Goal: Information Seeking & Learning: Learn about a topic

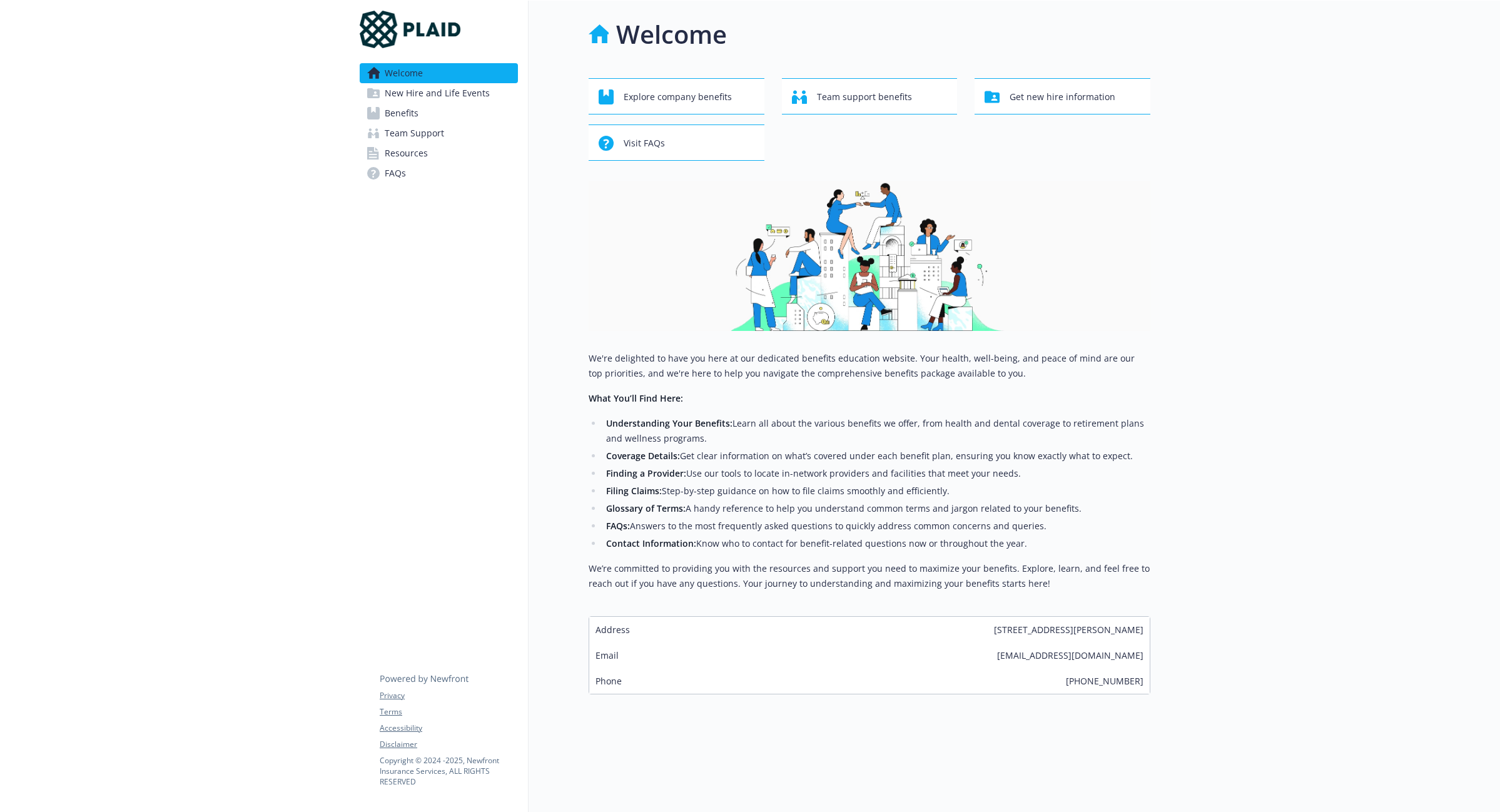
click at [414, 119] on span "Benefits" at bounding box center [401, 112] width 34 height 20
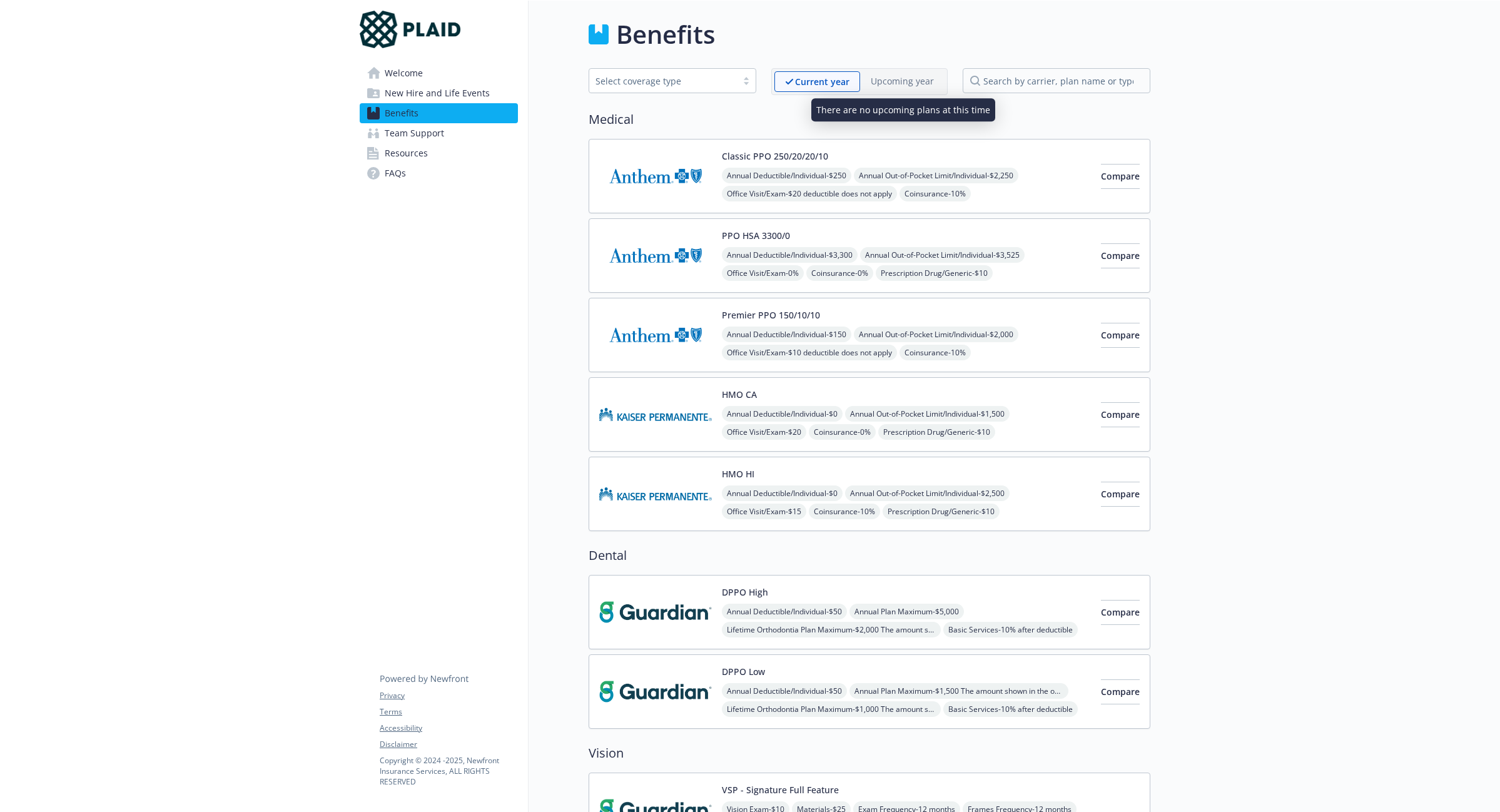
click at [897, 80] on p "Upcoming year" at bounding box center [903, 81] width 63 height 13
click at [821, 84] on p "Current year" at bounding box center [822, 82] width 55 height 13
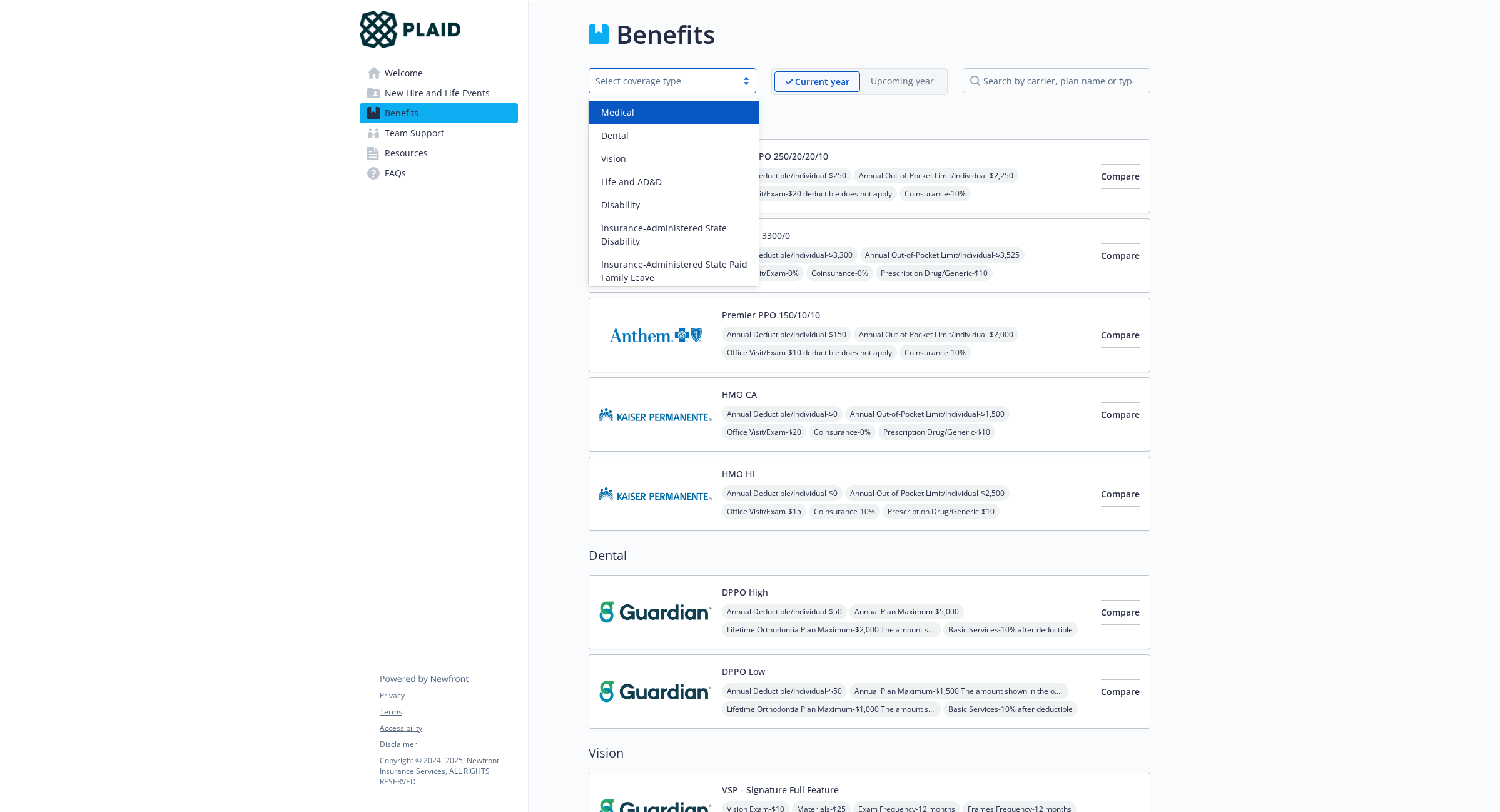
click at [695, 86] on div "Select coverage type" at bounding box center [663, 81] width 148 height 15
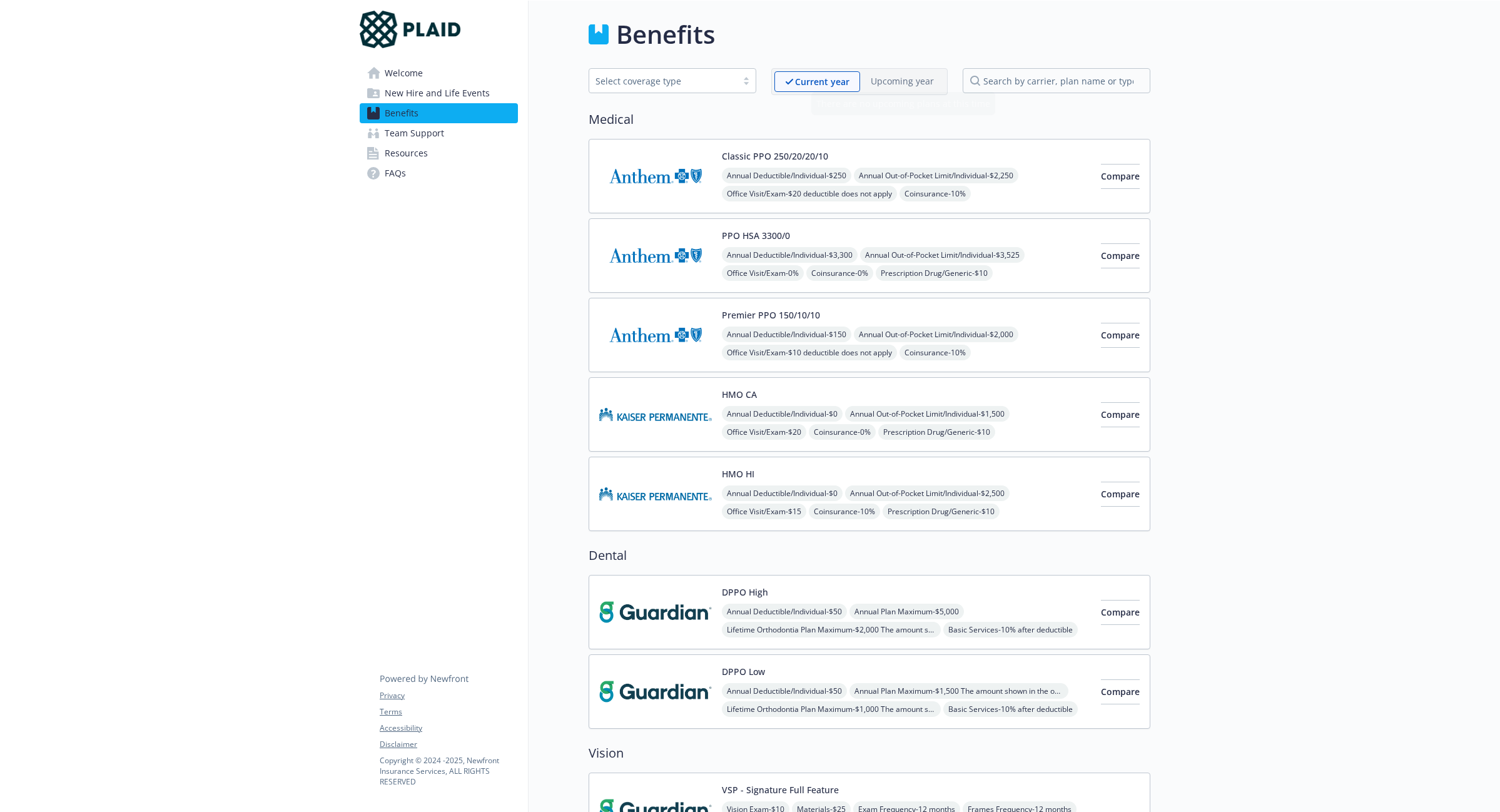
click at [390, 159] on span "Resources" at bounding box center [406, 153] width 43 height 20
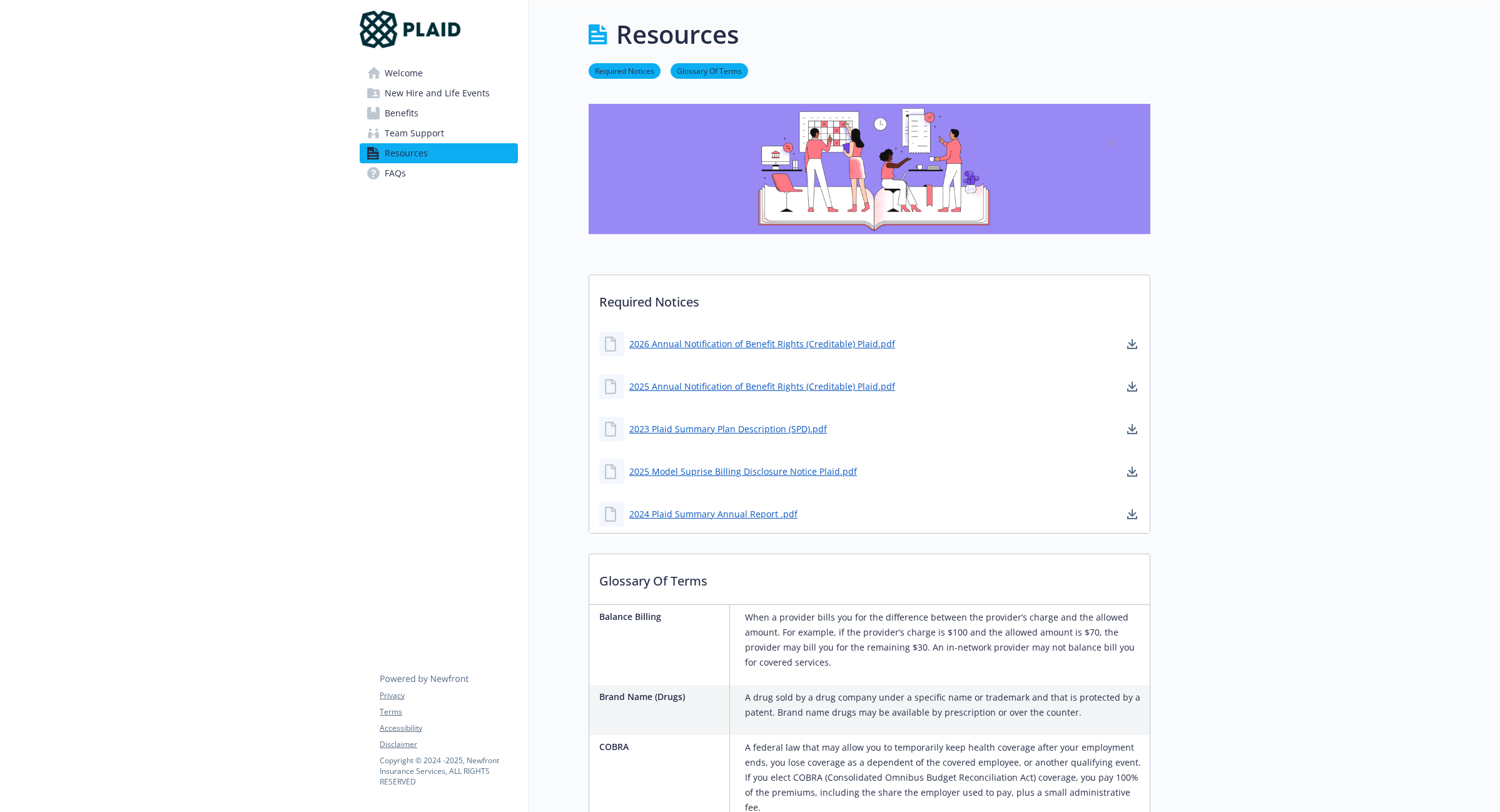
click at [415, 125] on span "Team Support" at bounding box center [414, 133] width 60 height 20
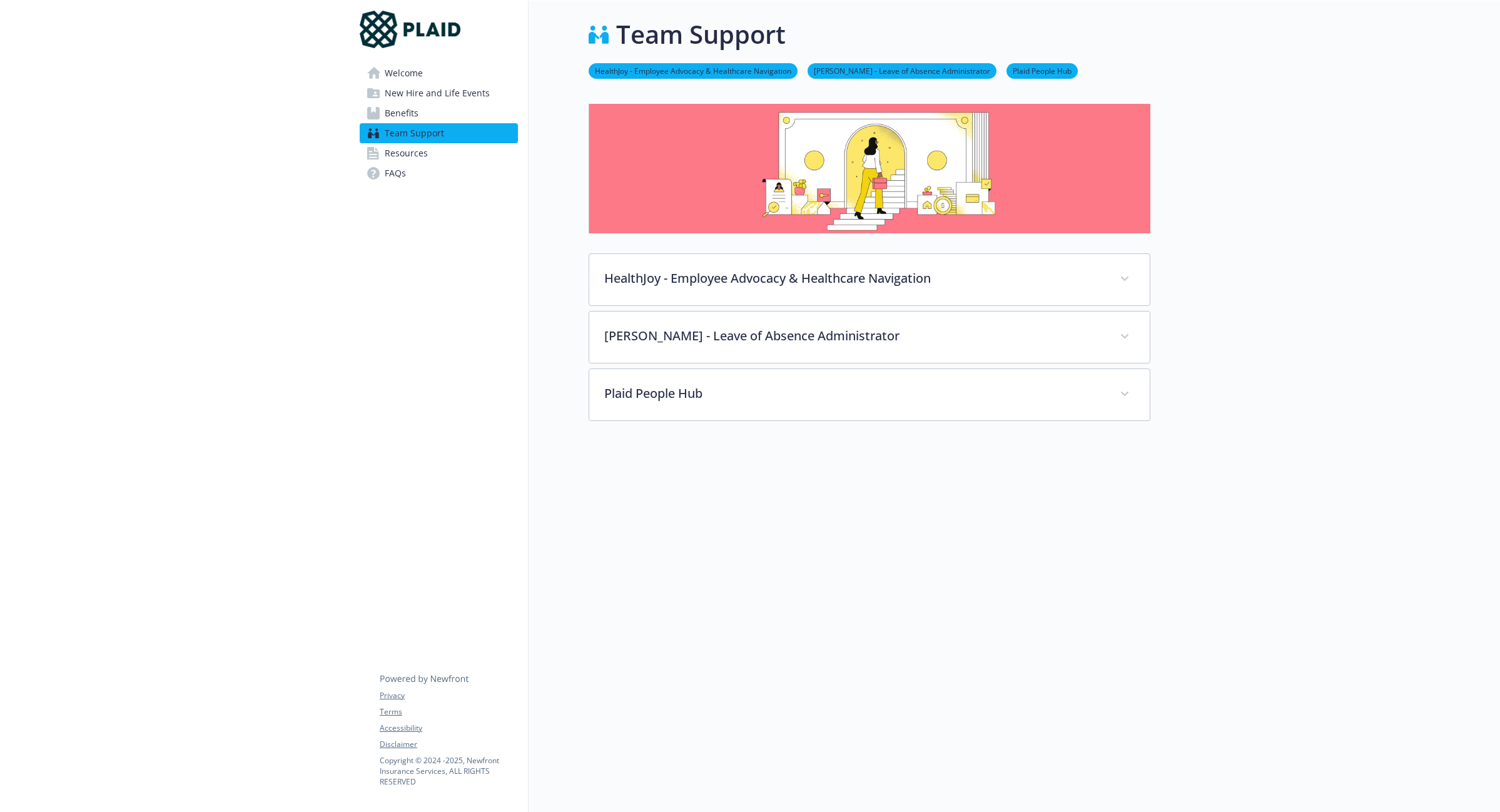
click at [410, 108] on span "Benefits" at bounding box center [401, 112] width 34 height 20
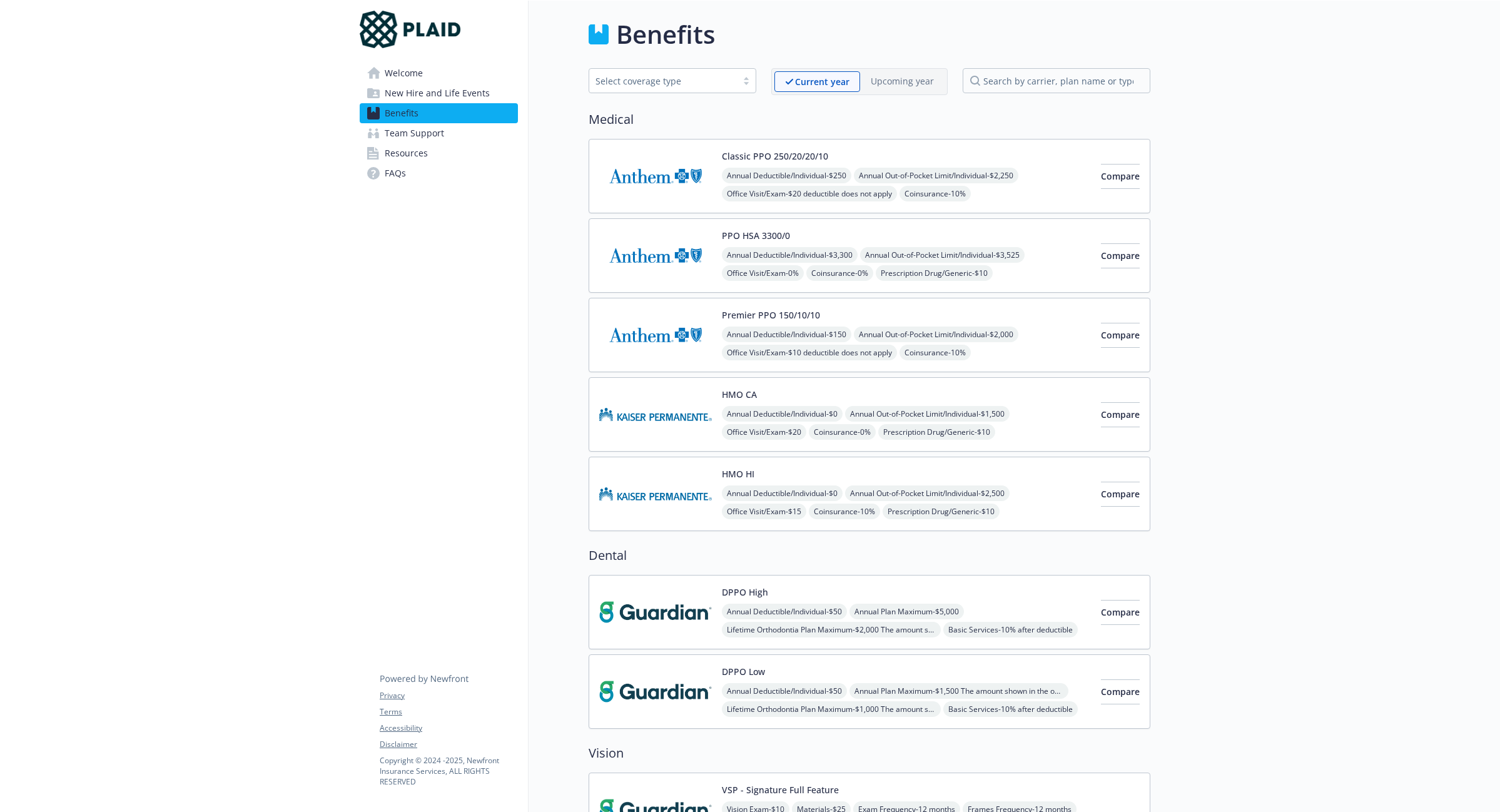
click at [397, 136] on span "Team Support" at bounding box center [414, 133] width 60 height 20
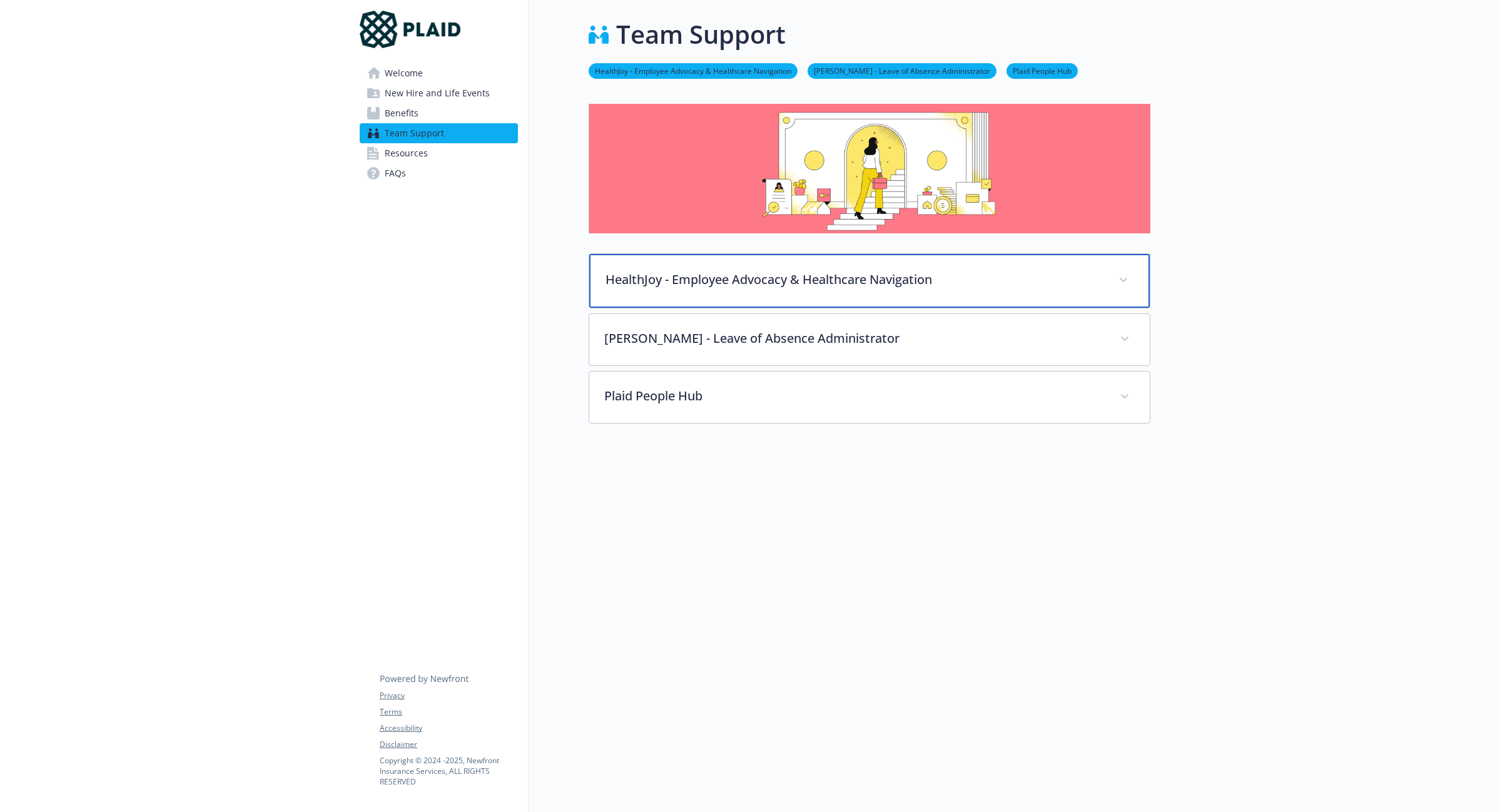
click at [674, 274] on p "HealthJoy - Employee Advocacy & Healthcare Navigation" at bounding box center [855, 280] width 498 height 19
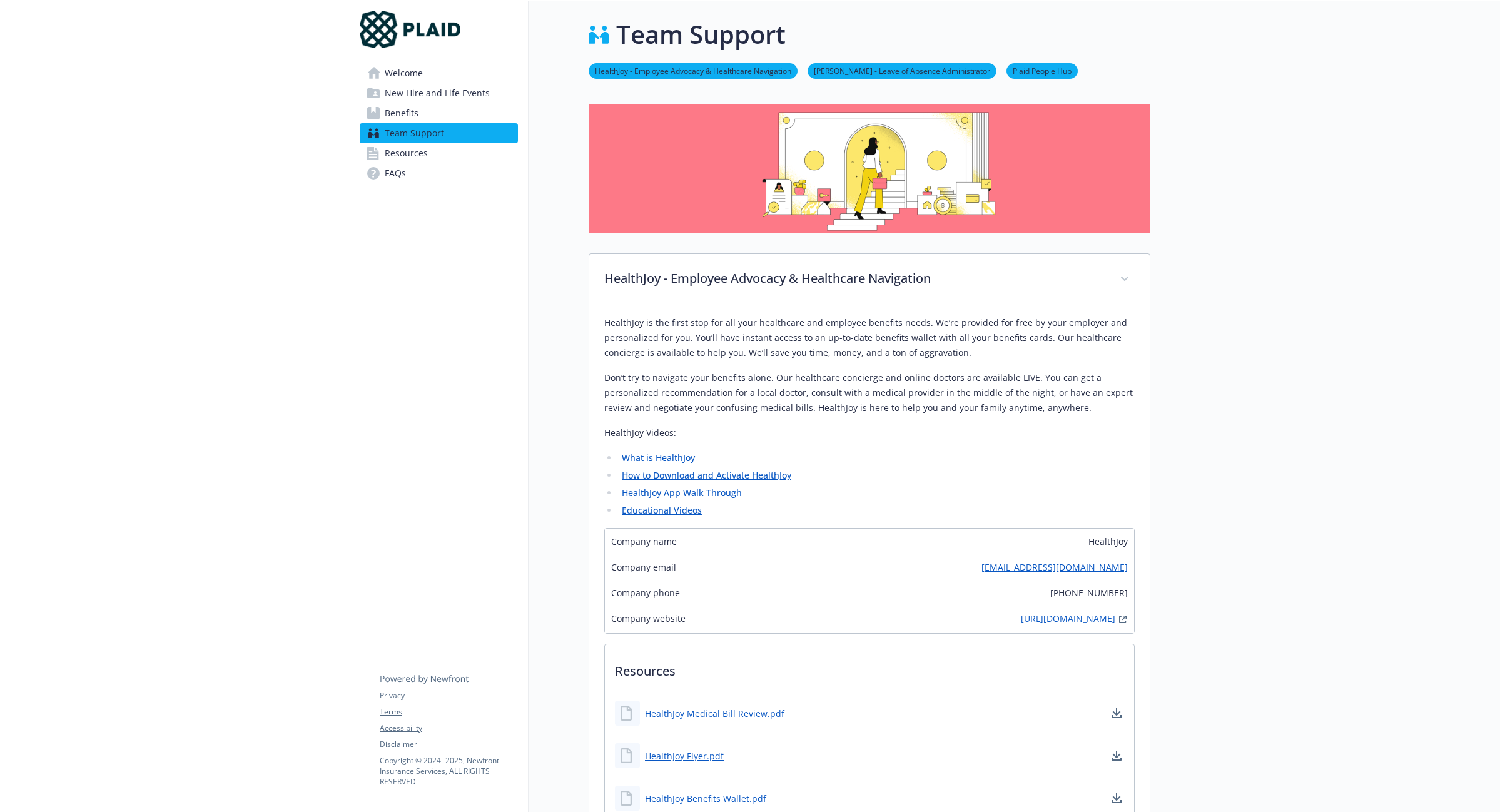
click at [407, 72] on span "Welcome" at bounding box center [404, 73] width 38 height 20
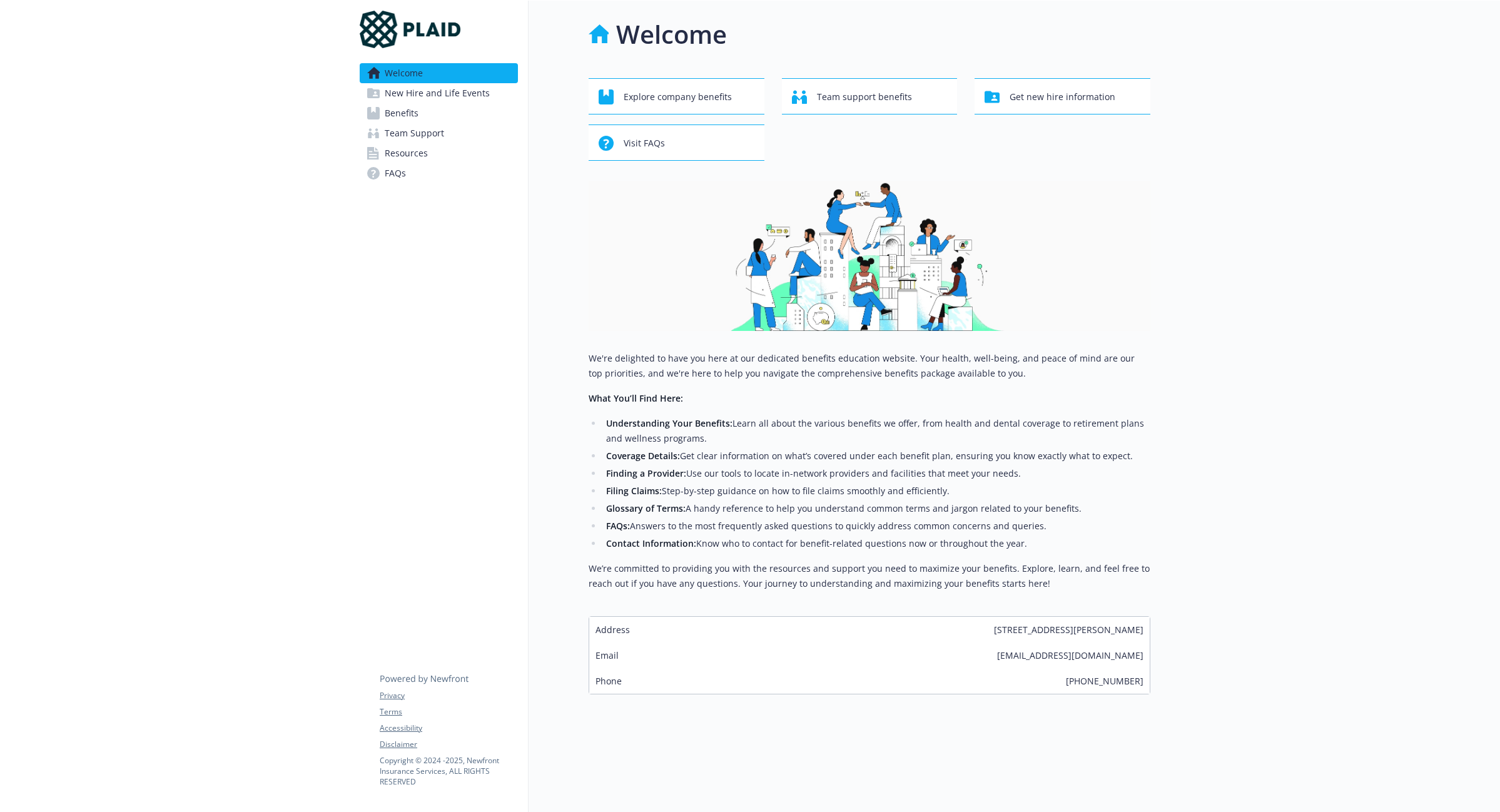
scroll to position [10, 0]
